Goal: Ask a question

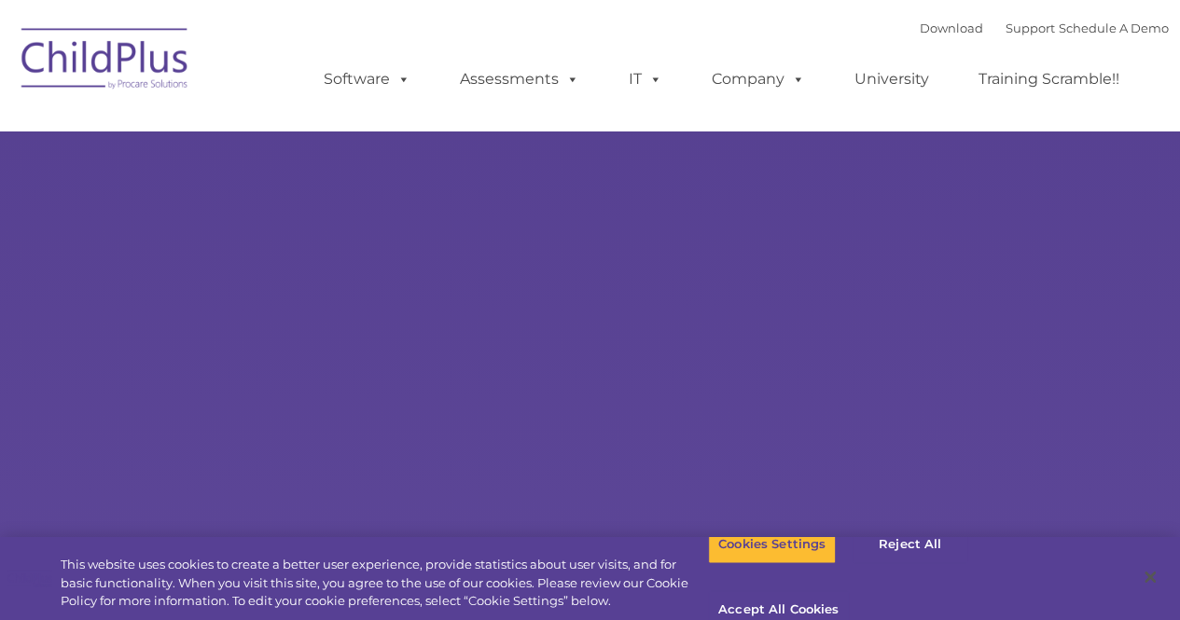
select select "MEDIUM"
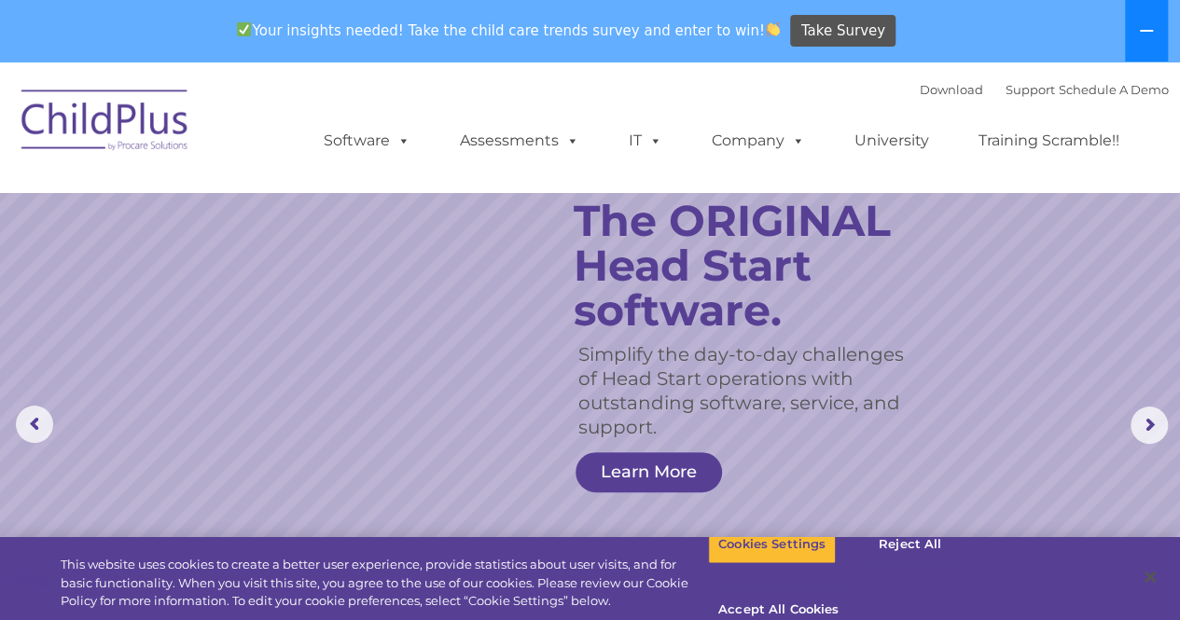
click at [1133, 36] on button at bounding box center [1146, 31] width 43 height 62
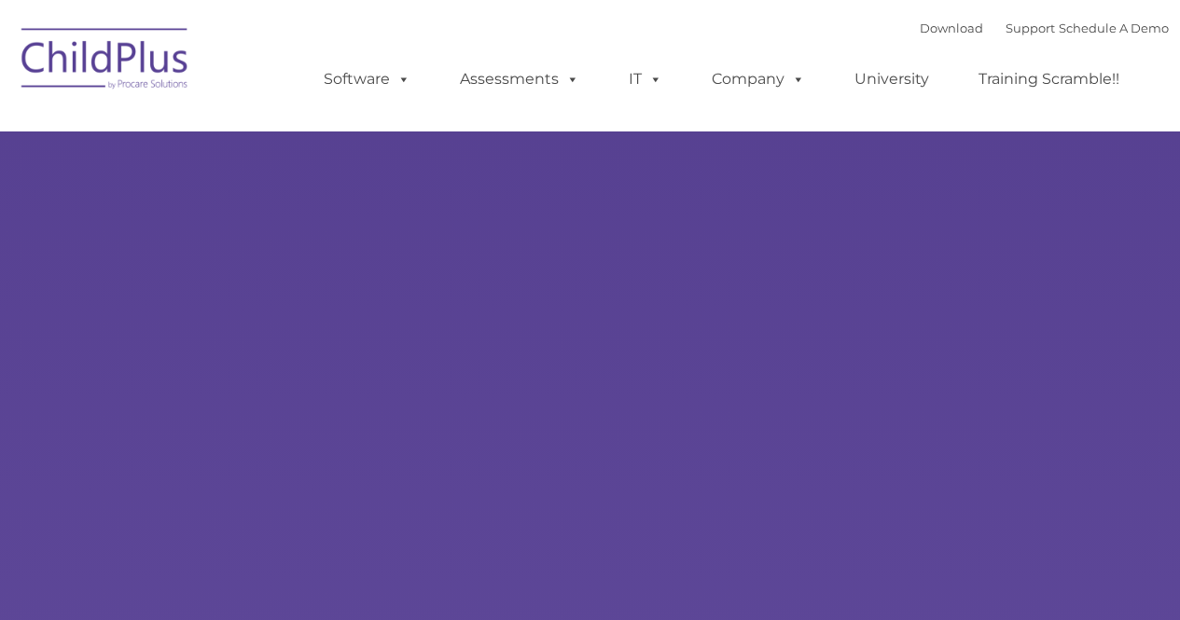
type input ""
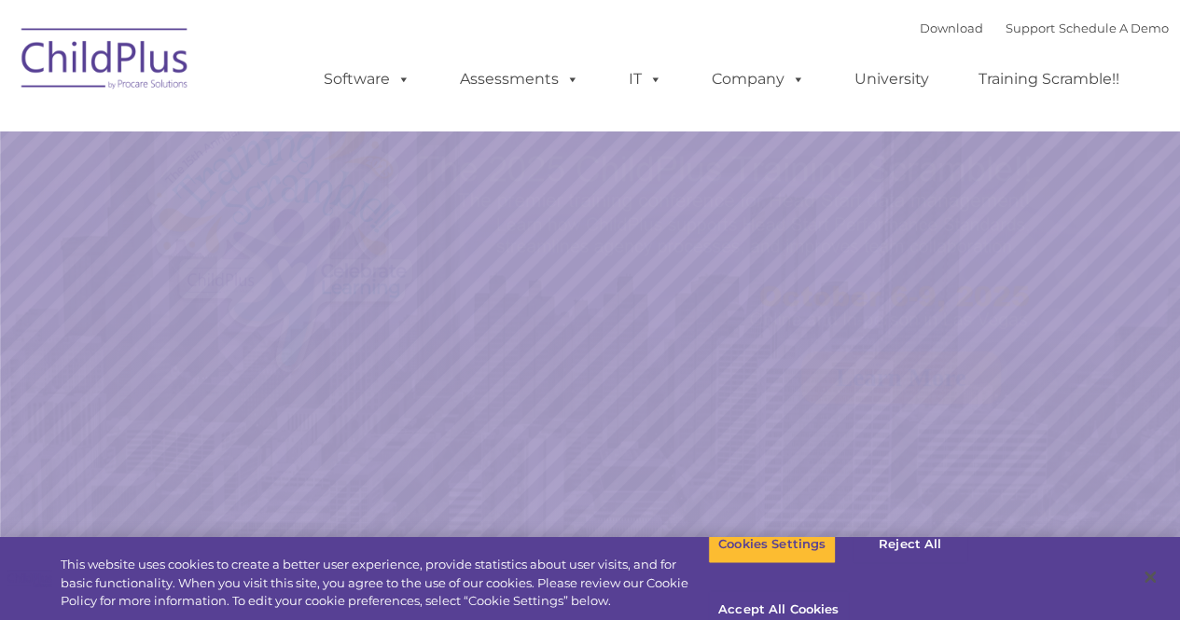
select select "MEDIUM"
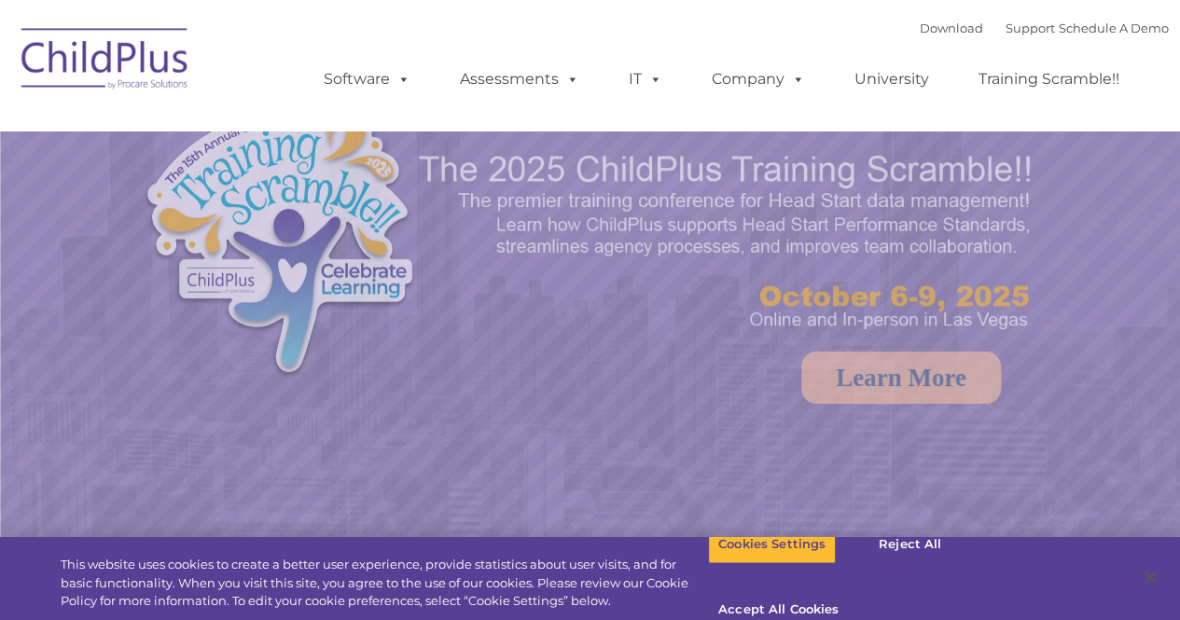
select select "MEDIUM"
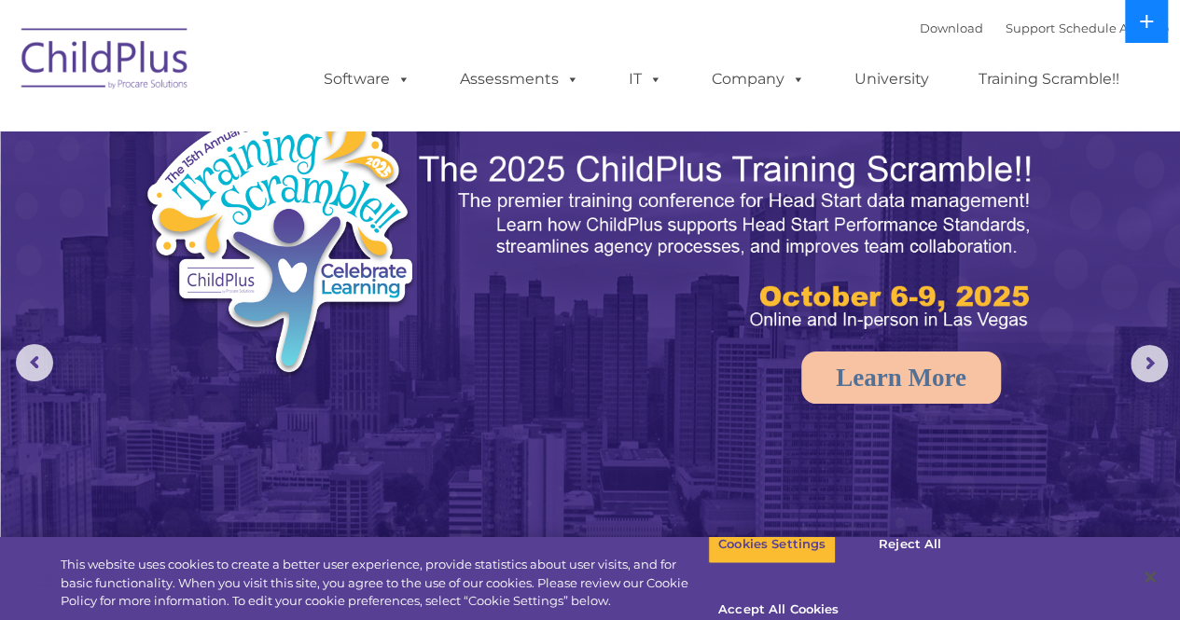
click at [1136, 26] on button at bounding box center [1146, 21] width 43 height 43
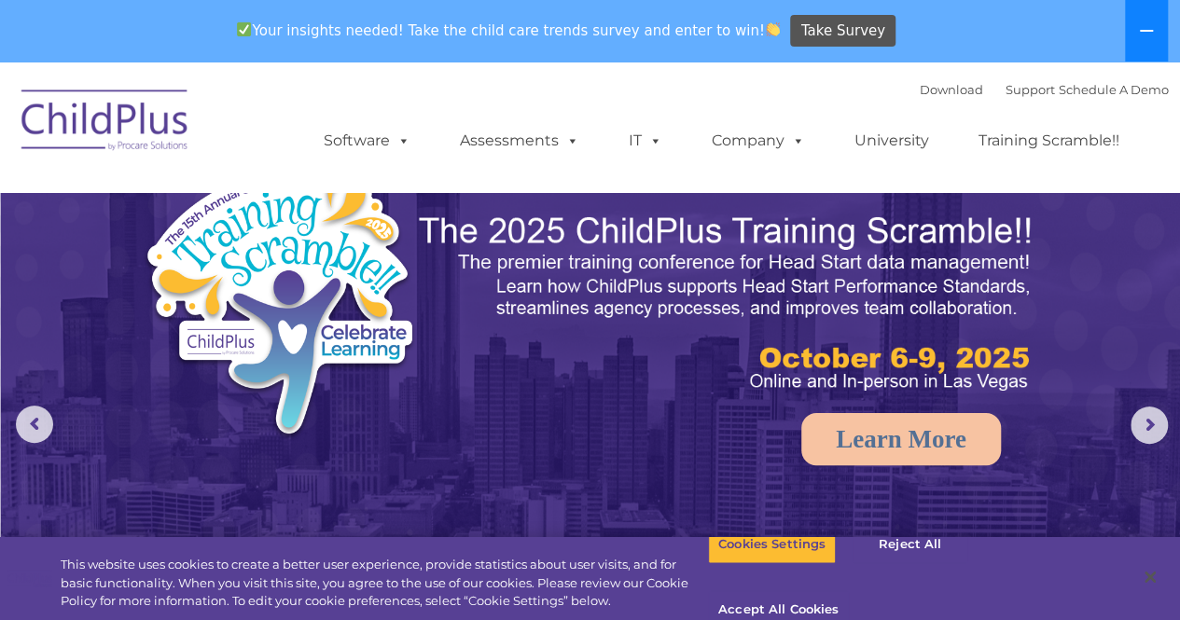
click at [1128, 37] on button at bounding box center [1146, 31] width 43 height 62
